Goal: Communication & Community: Participate in discussion

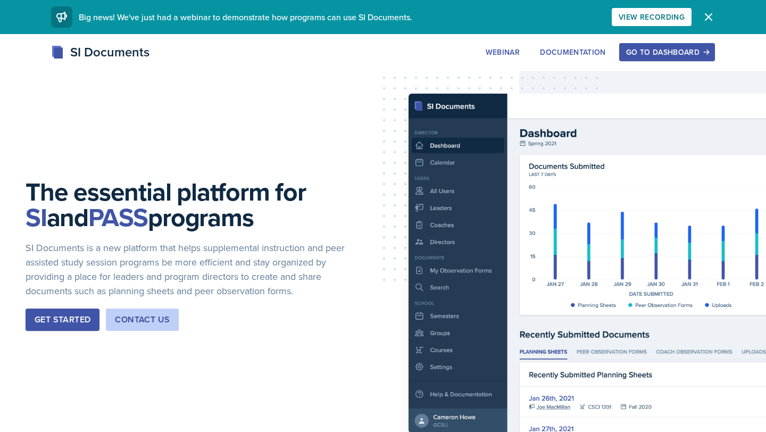
click at [672, 48] on div "Go to Dashboard" at bounding box center [667, 52] width 82 height 9
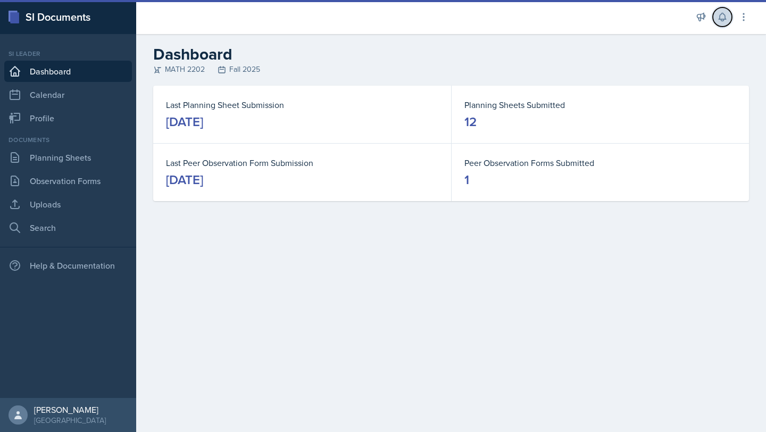
click at [717, 19] on icon at bounding box center [722, 17] width 11 height 11
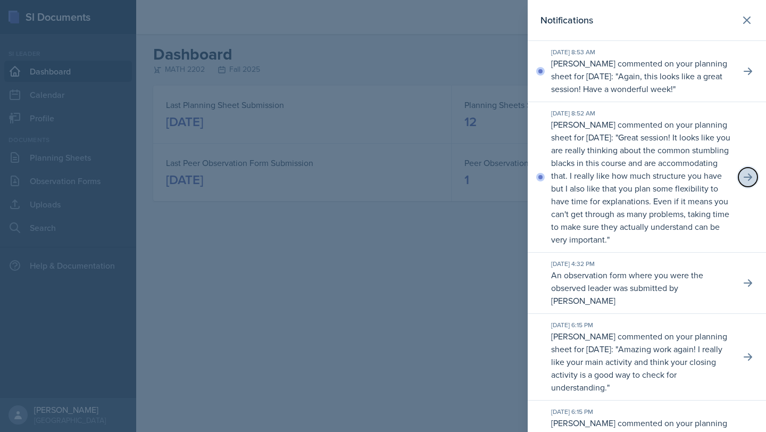
click at [750, 177] on icon at bounding box center [748, 176] width 9 height 7
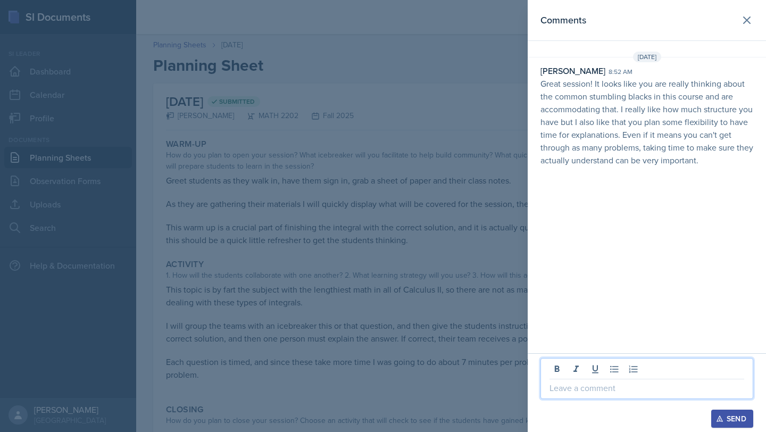
click at [587, 388] on p at bounding box center [647, 387] width 195 height 13
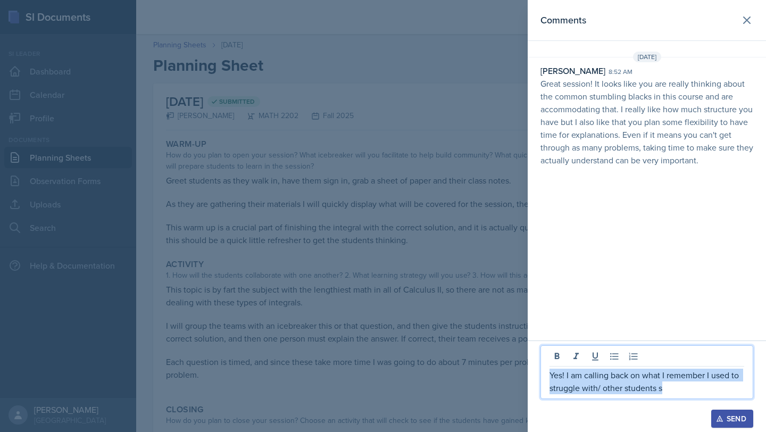
drag, startPoint x: 680, startPoint y: 388, endPoint x: 516, endPoint y: 377, distance: 165.3
click at [516, 377] on div "Comments [DATE] [PERSON_NAME] 8:52 am Great session! It looks like you are real…" at bounding box center [383, 216] width 766 height 432
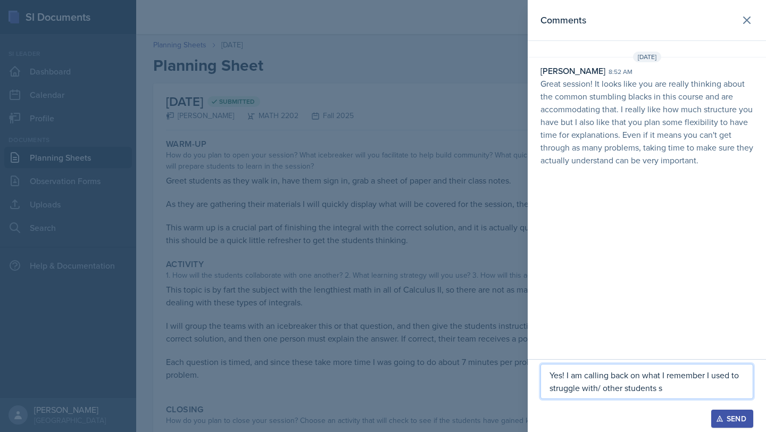
click at [629, 386] on p "Yes! I am calling back on what I remember I used to struggle with/ other studen…" at bounding box center [647, 382] width 195 height 26
drag, startPoint x: 674, startPoint y: 391, endPoint x: 717, endPoint y: 376, distance: 45.8
click at [717, 376] on p "Yes! I am calling back on what I remember I used to struggle with/ other studen…" at bounding box center [647, 382] width 195 height 26
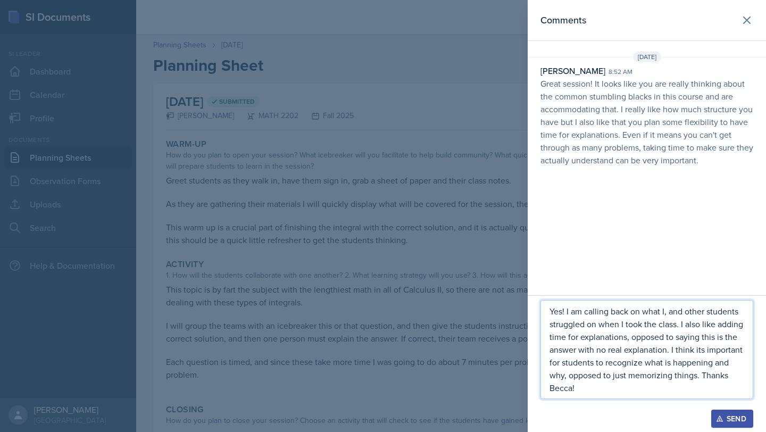
click at [726, 416] on div "Send" at bounding box center [732, 418] width 28 height 9
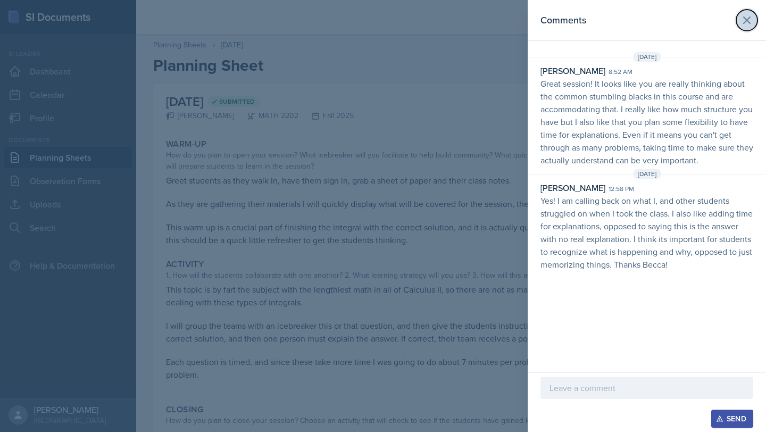
click at [747, 20] on icon at bounding box center [747, 20] width 6 height 6
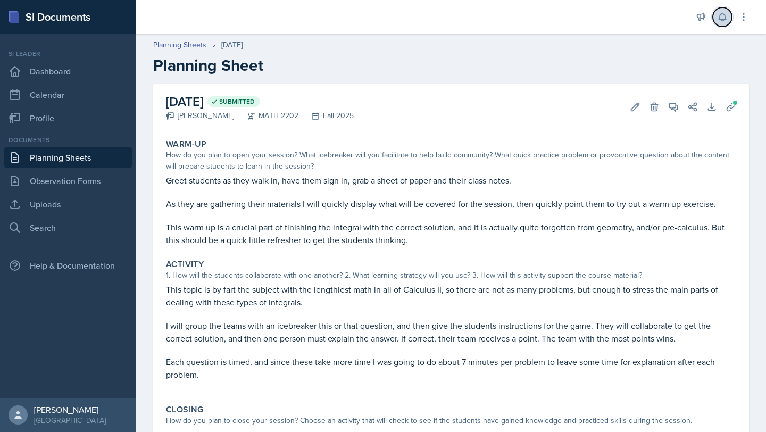
click at [726, 16] on icon at bounding box center [722, 17] width 11 height 11
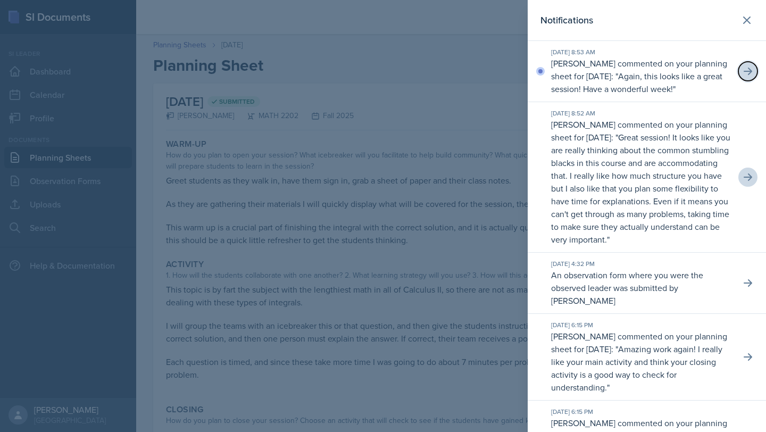
click at [751, 79] on button at bounding box center [747, 71] width 19 height 19
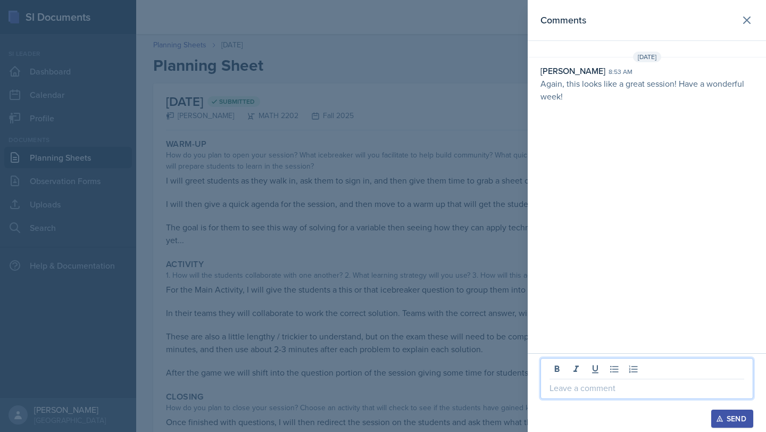
click at [597, 392] on p at bounding box center [647, 387] width 195 height 13
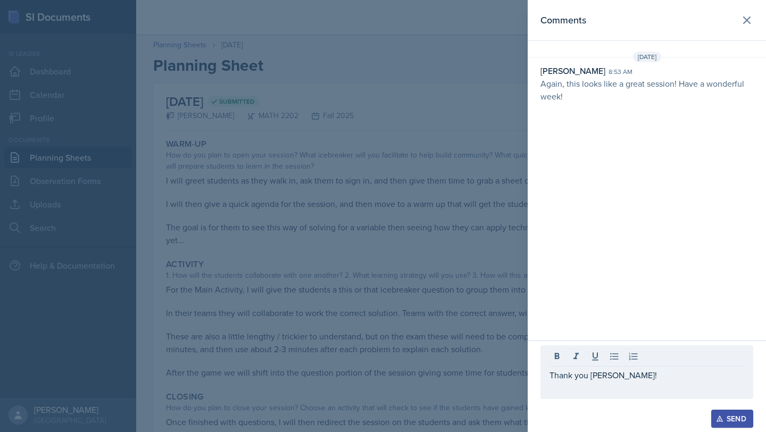
click at [746, 420] on div "Send" at bounding box center [732, 418] width 28 height 9
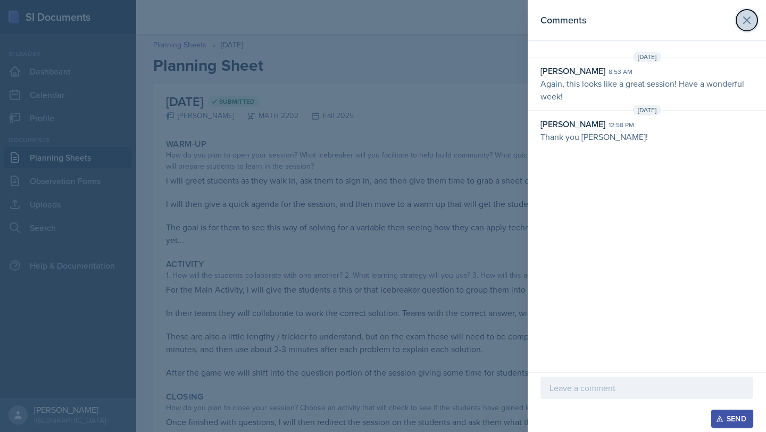
click at [747, 14] on icon at bounding box center [747, 20] width 13 height 13
